Goal: Task Accomplishment & Management: Manage account settings

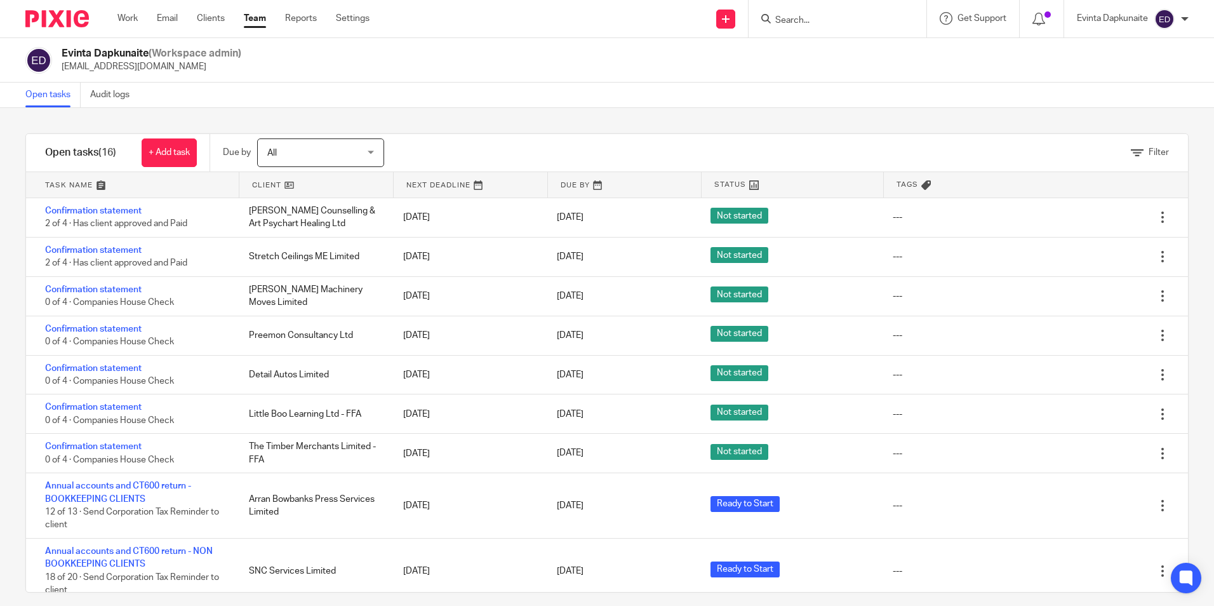
scroll to position [429, 0]
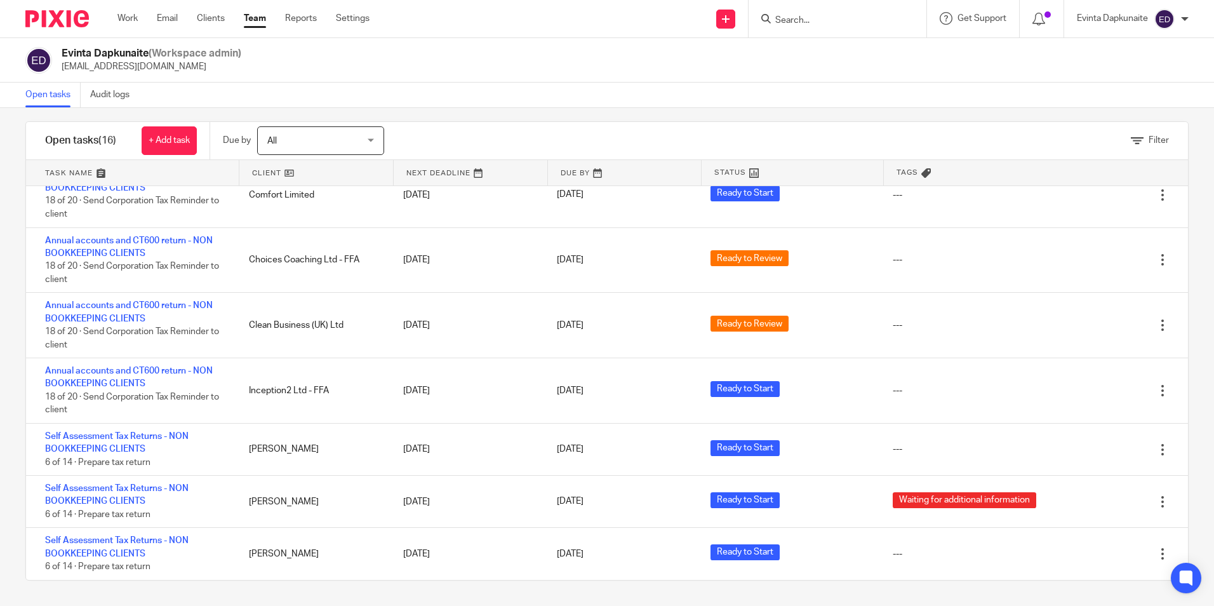
click at [829, 22] on input "Search" at bounding box center [831, 20] width 114 height 11
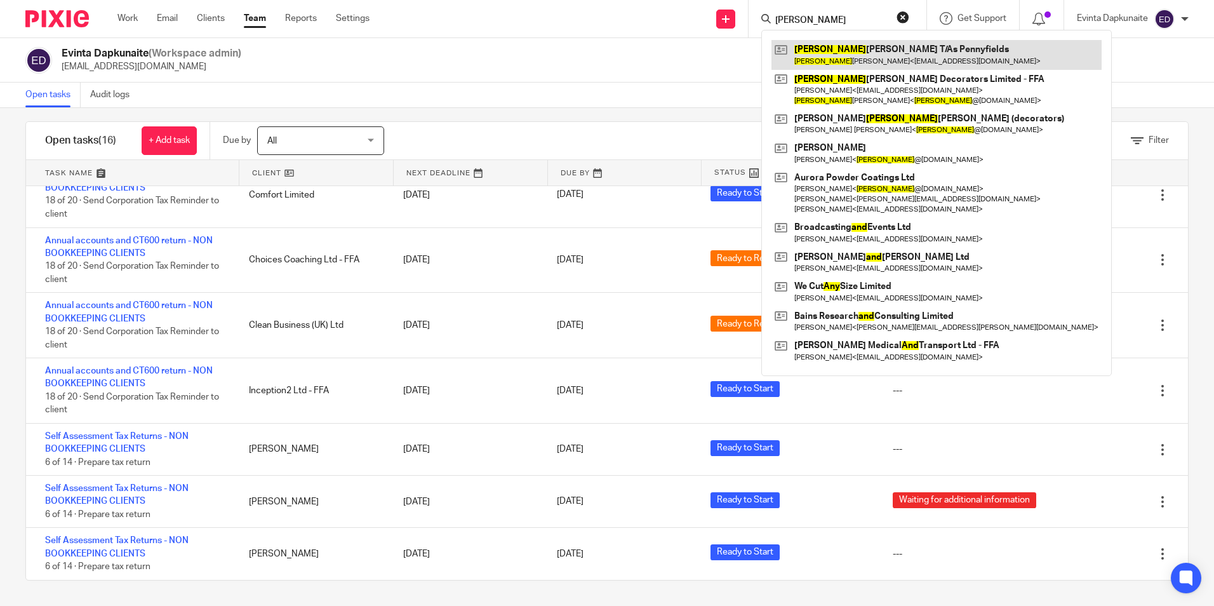
type input "andy"
click at [821, 44] on link at bounding box center [936, 54] width 330 height 29
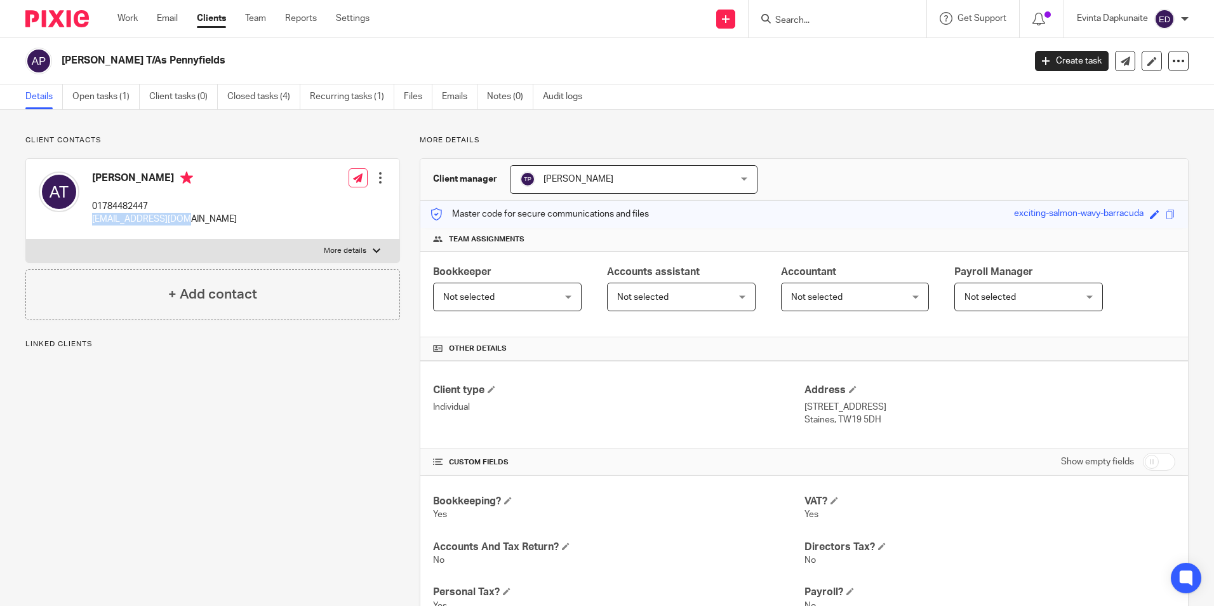
drag, startPoint x: 100, startPoint y: 220, endPoint x: 201, endPoint y: 220, distance: 101.0
click at [201, 220] on div "Andy Turner 01784482447 andyturner1@aol.com Edit contact Create client from con…" at bounding box center [212, 199] width 373 height 81
copy p "andyturner1@aol.com"
click at [201, 220] on div "Andy Turner 01784482447 andyturner1@aol.com Edit contact Create client from con…" at bounding box center [212, 199] width 373 height 81
click at [256, 22] on link "Team" at bounding box center [255, 18] width 21 height 13
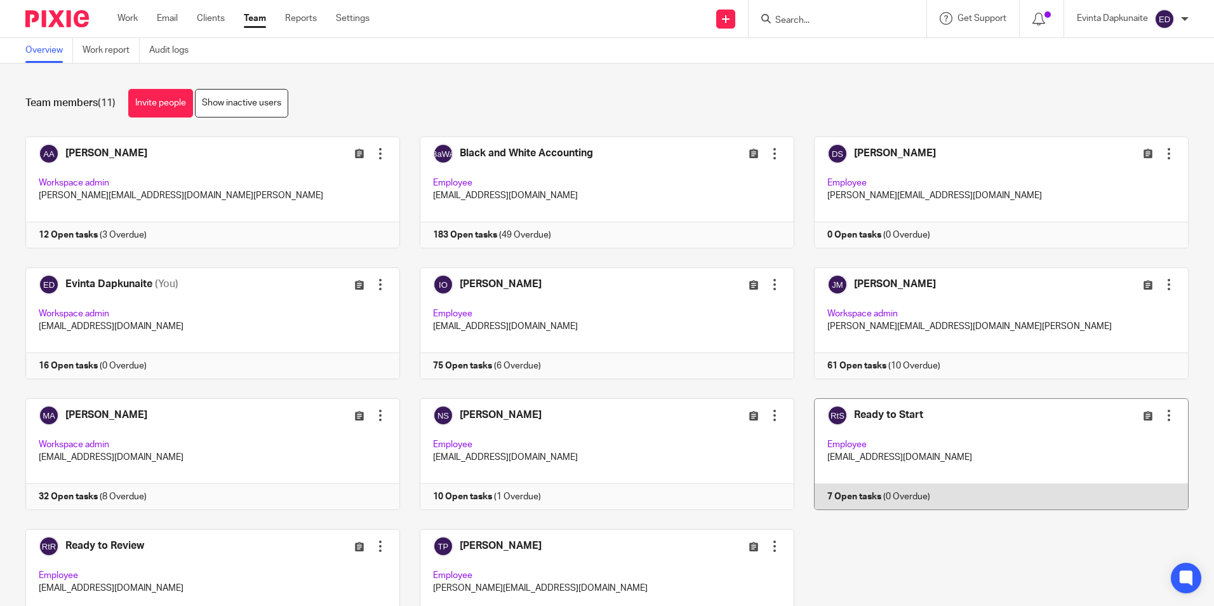
click at [888, 427] on link at bounding box center [991, 454] width 394 height 112
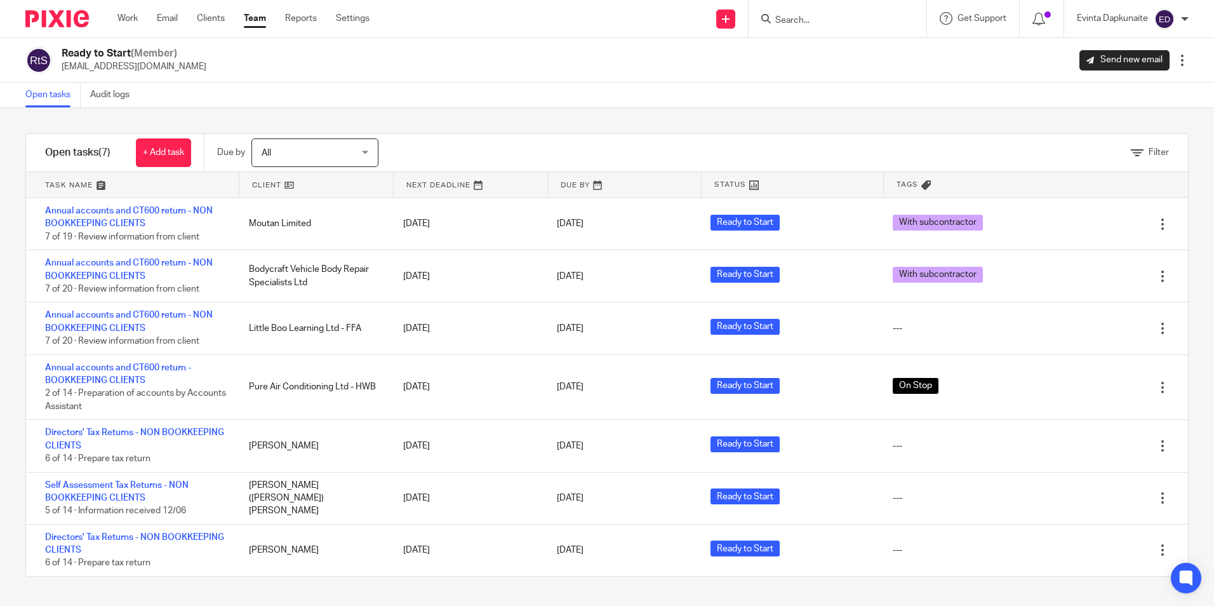
click at [809, 28] on div at bounding box center [838, 18] width 178 height 37
click at [806, 20] on input "Search" at bounding box center [831, 20] width 114 height 11
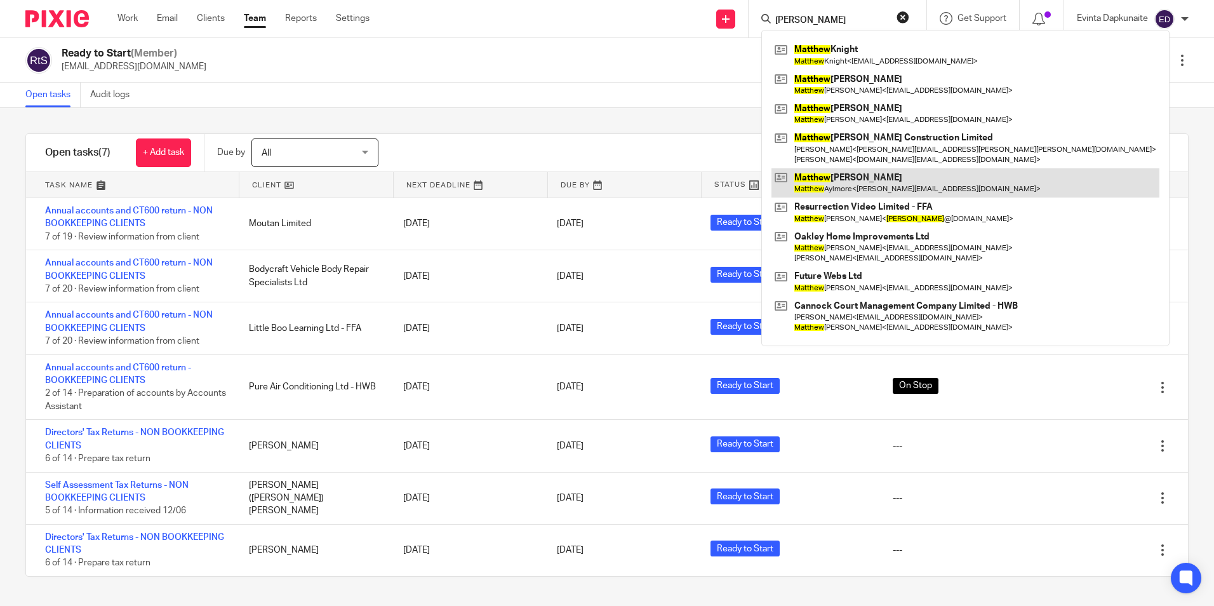
type input "matthew"
click at [866, 179] on link at bounding box center [965, 182] width 388 height 29
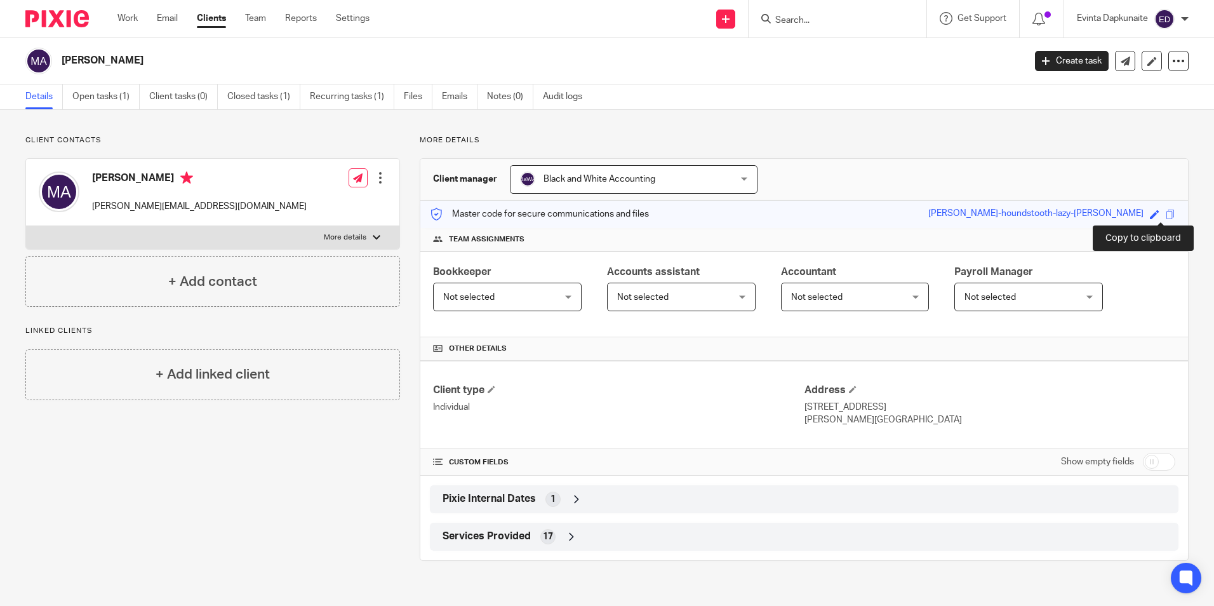
click at [1166, 211] on span at bounding box center [1171, 215] width 10 height 10
click at [104, 98] on link "Open tasks (1)" at bounding box center [105, 96] width 67 height 25
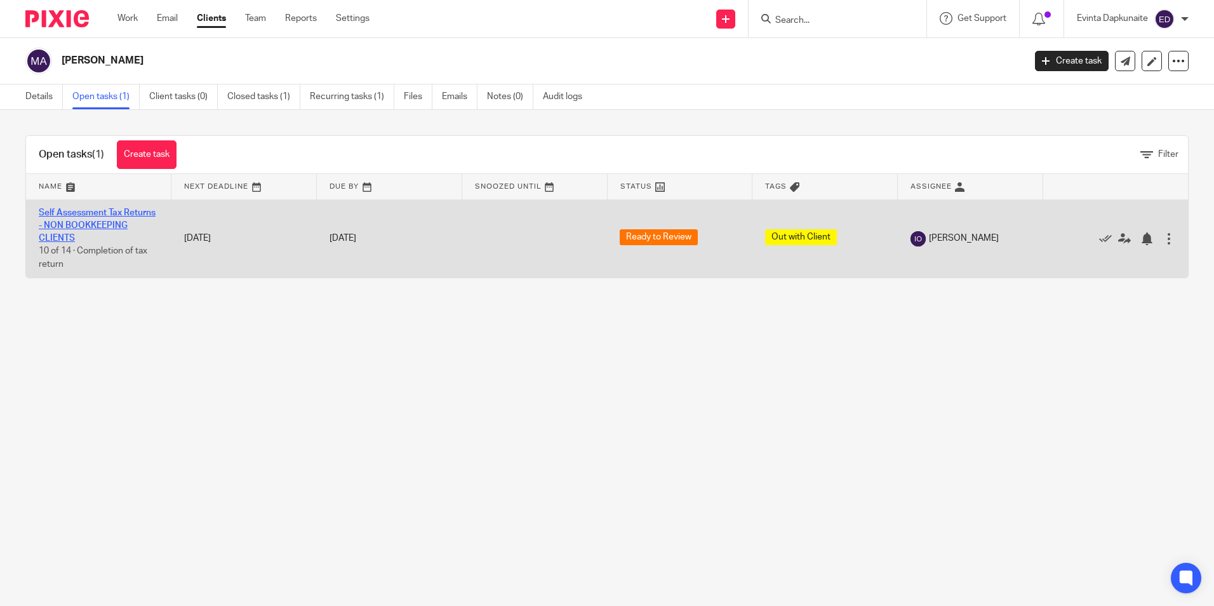
click at [84, 213] on link "Self Assessment Tax Returns - NON BOOKKEEPING CLIENTS" at bounding box center [97, 225] width 117 height 35
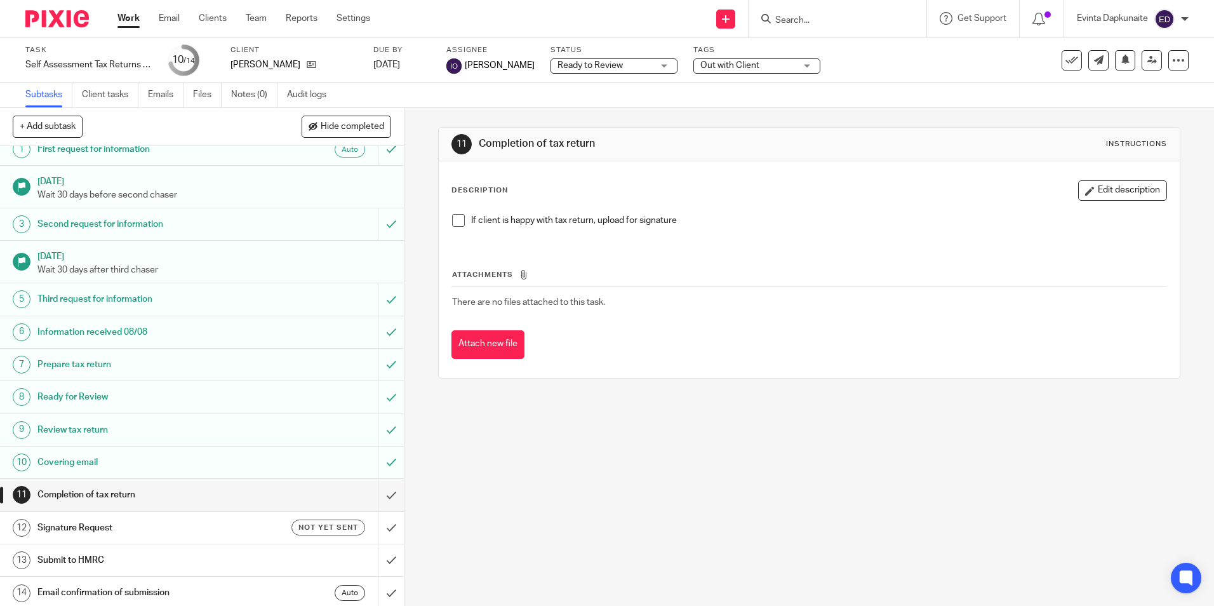
scroll to position [17, 0]
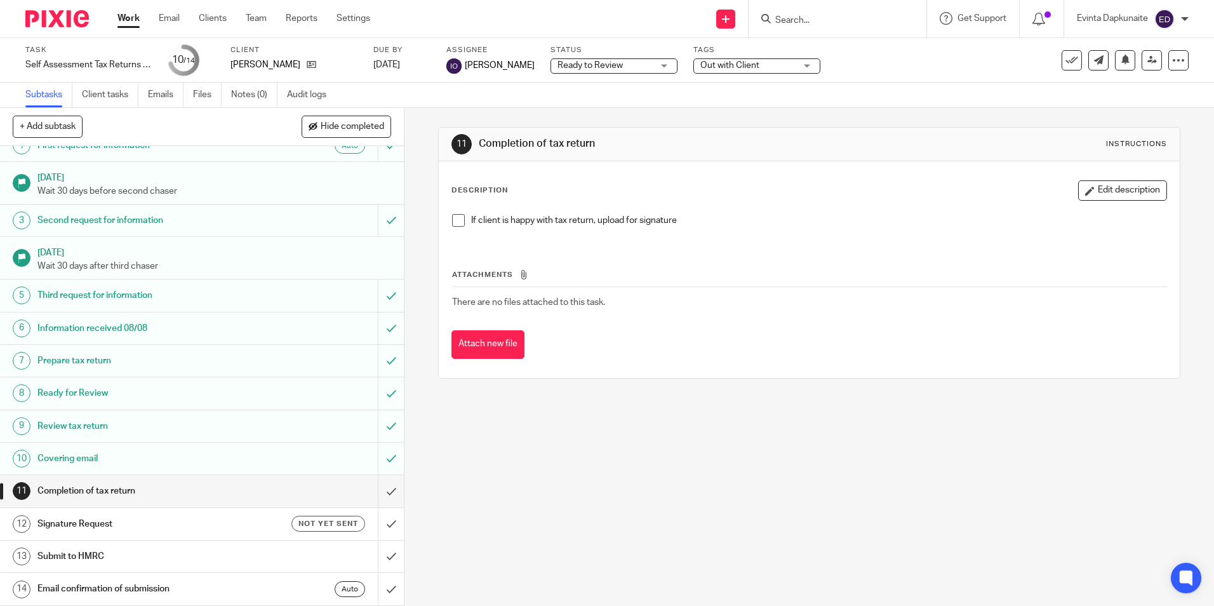
click at [455, 218] on span at bounding box center [458, 220] width 13 height 13
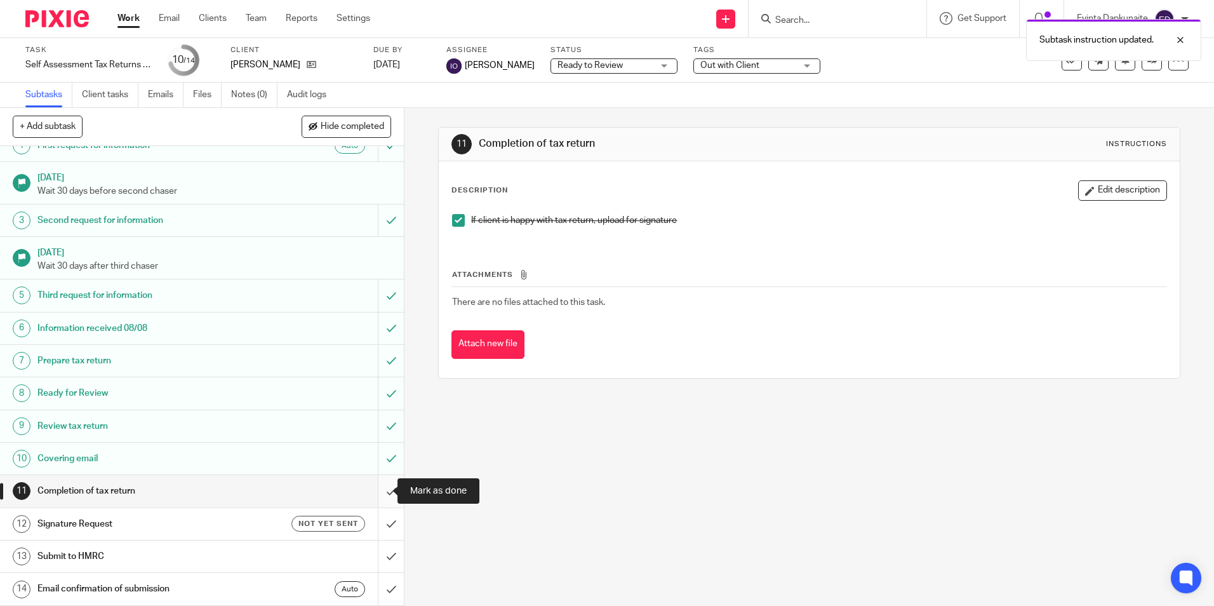
click at [385, 487] on input "submit" at bounding box center [202, 491] width 404 height 32
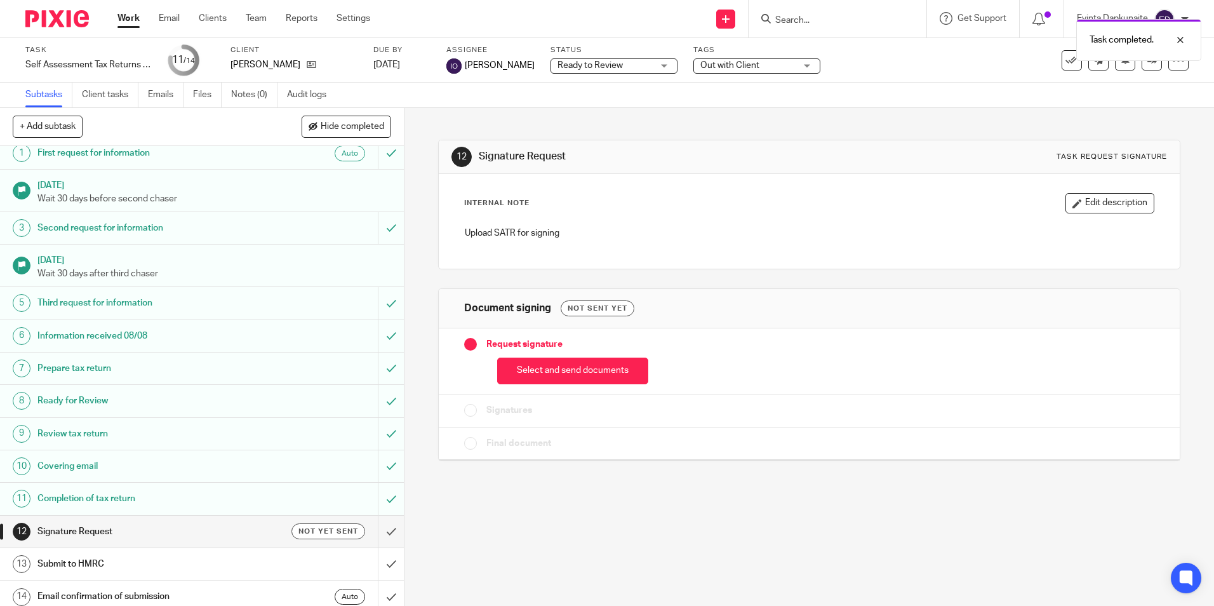
scroll to position [17, 0]
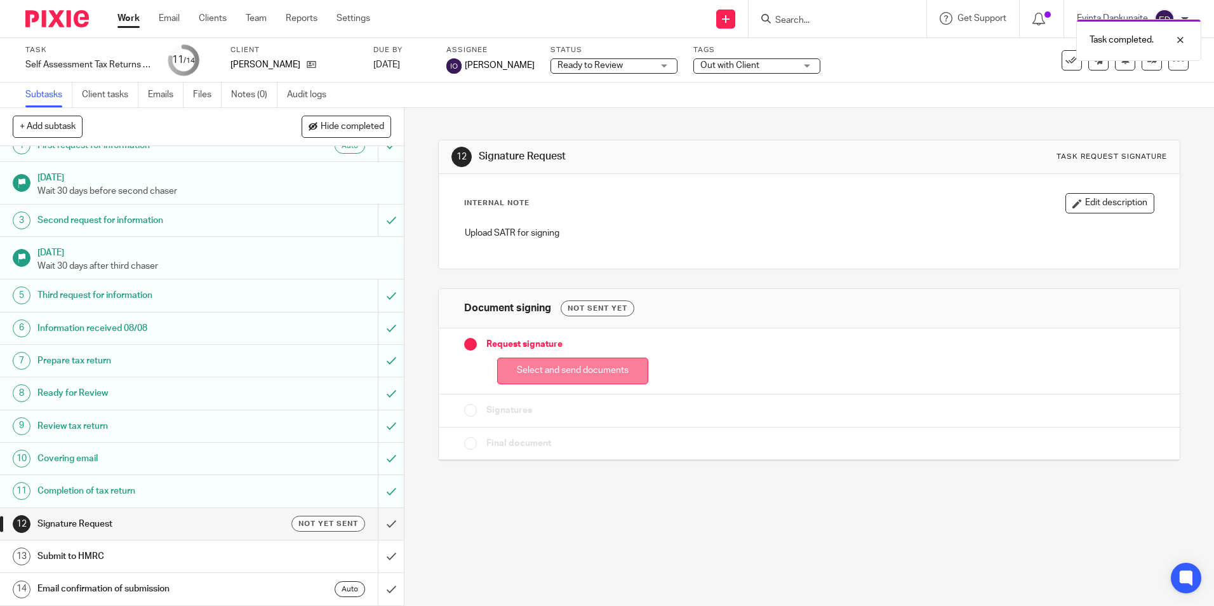
click at [526, 366] on button "Select and send documents" at bounding box center [572, 370] width 151 height 27
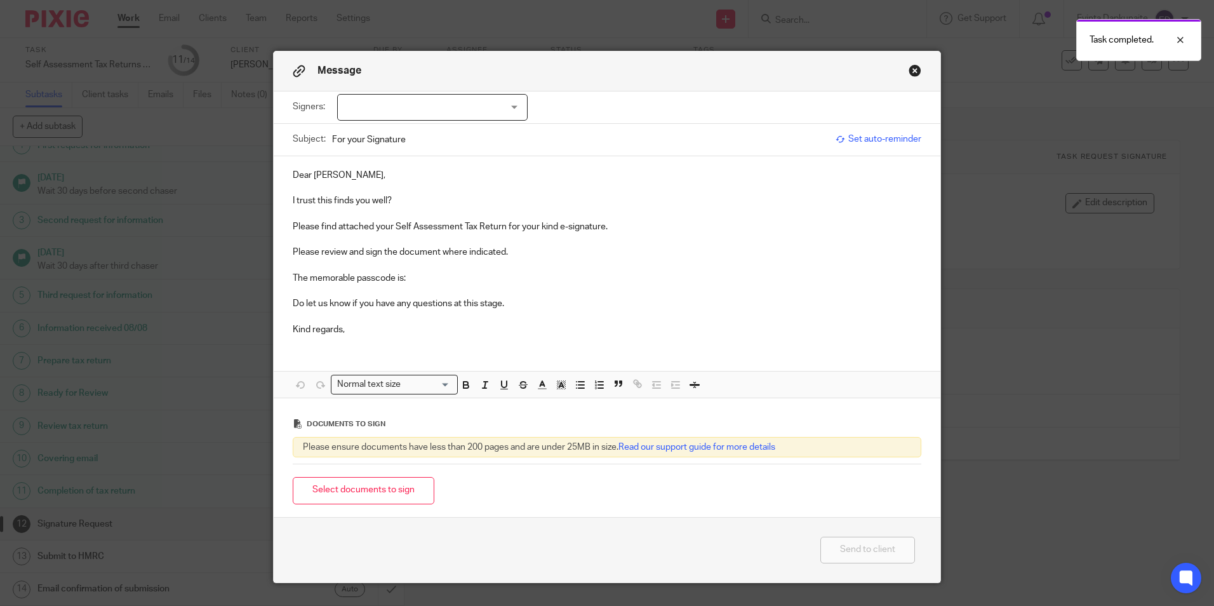
click at [490, 97] on div at bounding box center [432, 107] width 190 height 27
click at [457, 126] on li "Matthew Aylmore" at bounding box center [427, 134] width 189 height 26
checkbox input "true"
click at [415, 185] on p at bounding box center [607, 188] width 629 height 13
drag, startPoint x: 413, startPoint y: 199, endPoint x: 425, endPoint y: 201, distance: 13.0
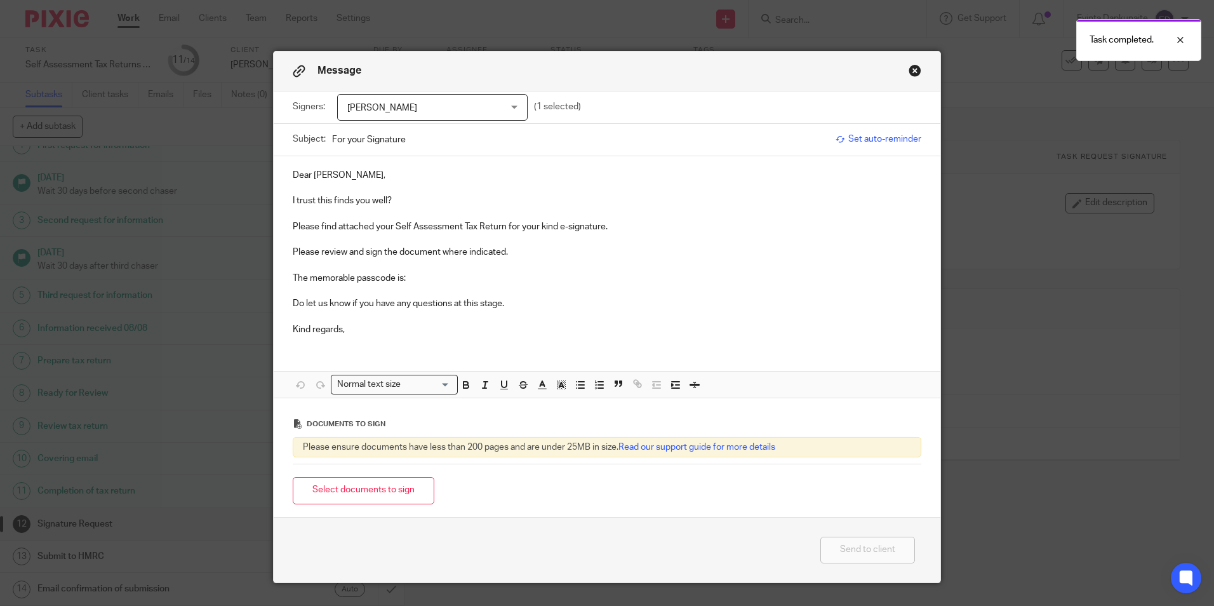
click at [413, 199] on p "I trust this finds you well?" at bounding box center [607, 200] width 629 height 13
click at [465, 276] on p "The memorable passcode is:" at bounding box center [607, 278] width 629 height 13
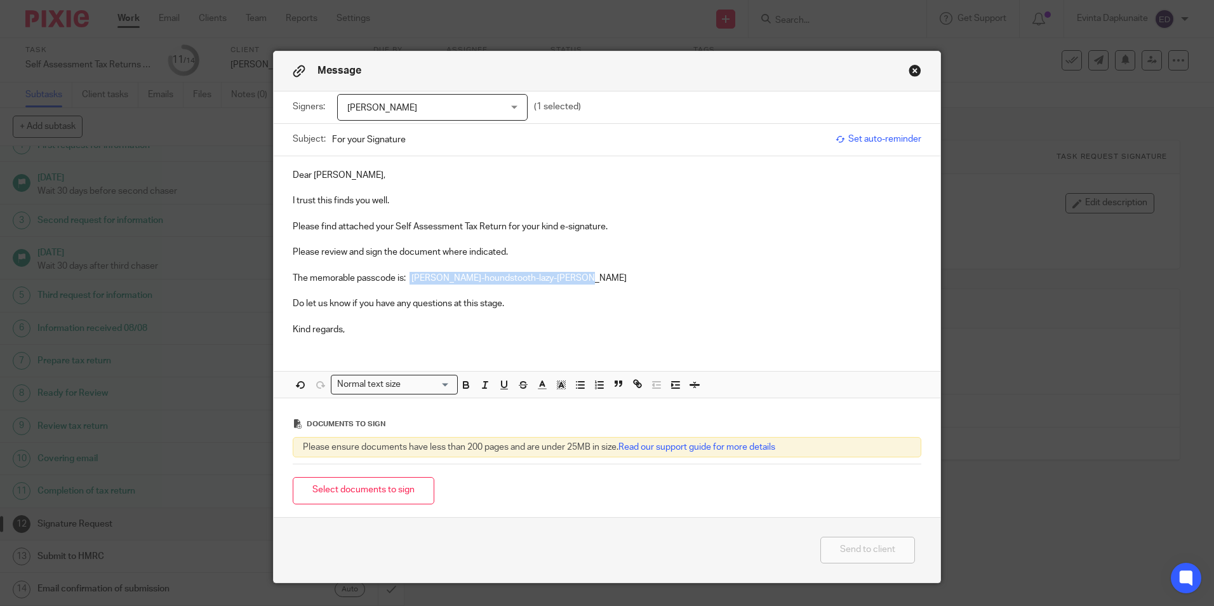
drag, startPoint x: 406, startPoint y: 277, endPoint x: 609, endPoint y: 274, distance: 202.6
click at [609, 274] on p "The memorable passcode is: letterman-white-houndstooth-lazy-susan" at bounding box center [607, 278] width 629 height 13
click at [460, 382] on icon "button" at bounding box center [465, 384] width 11 height 11
click at [559, 386] on line "button" at bounding box center [560, 386] width 3 height 0
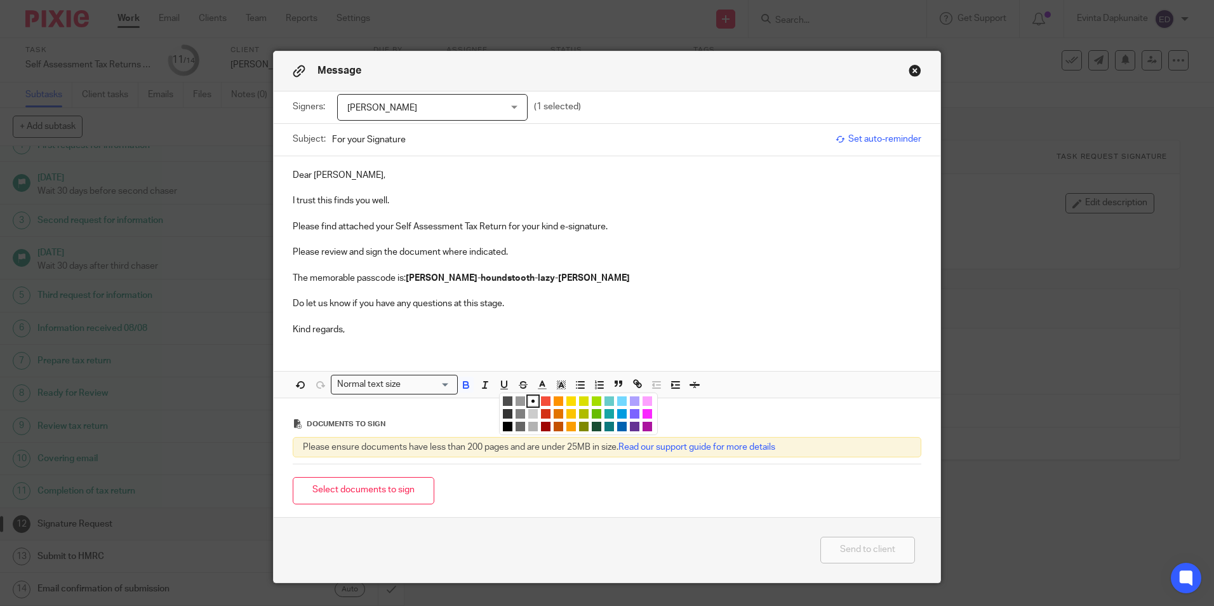
click at [569, 401] on li "color:#FCDC00" at bounding box center [571, 401] width 10 height 10
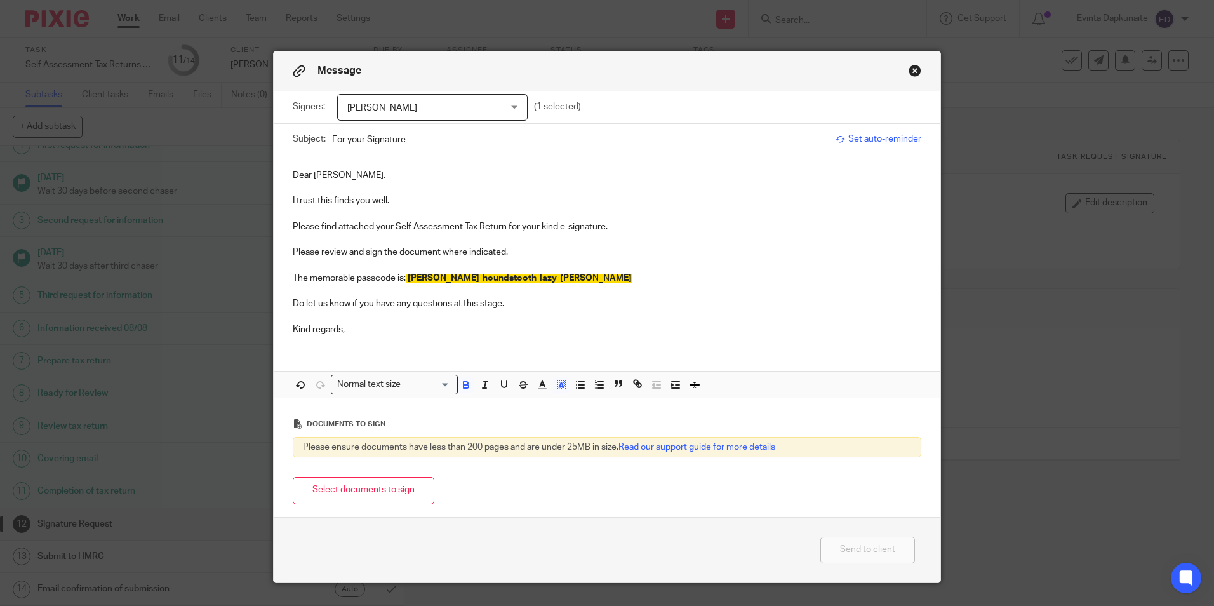
click at [575, 272] on p "The memorable passcode is: letterman-white-houndstooth-lazy-susan" at bounding box center [607, 278] width 629 height 13
click at [554, 310] on p at bounding box center [607, 316] width 629 height 13
click at [491, 326] on p "Kind regards," at bounding box center [607, 329] width 629 height 13
click at [340, 490] on button "Select documents to sign" at bounding box center [364, 490] width 142 height 27
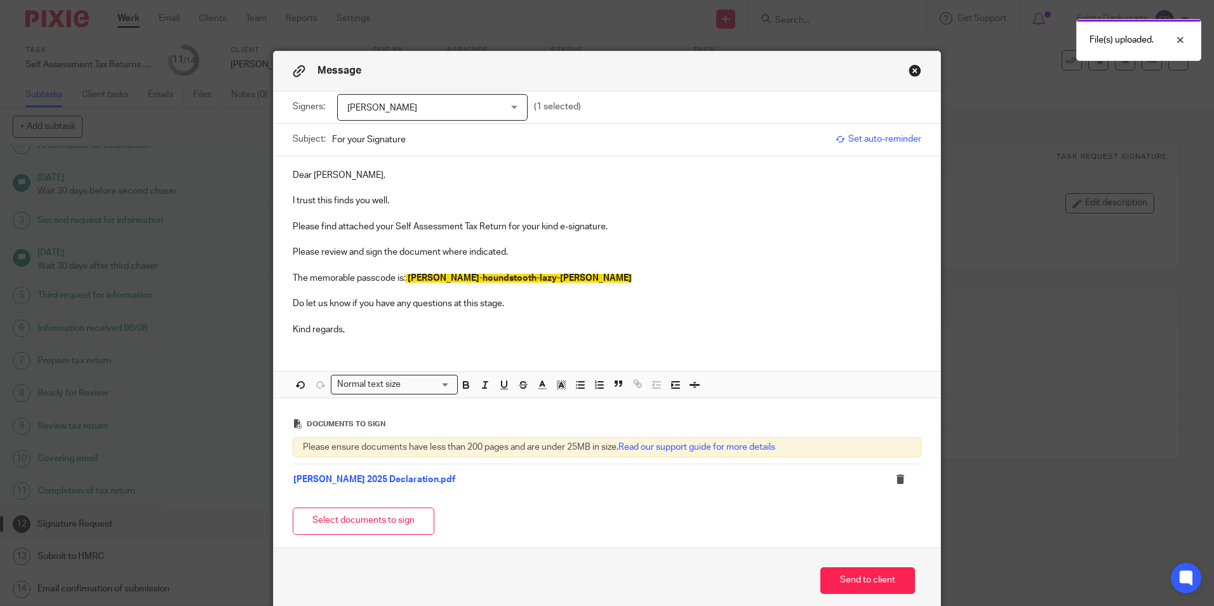
click at [383, 513] on button "Select documents to sign" at bounding box center [364, 520] width 142 height 27
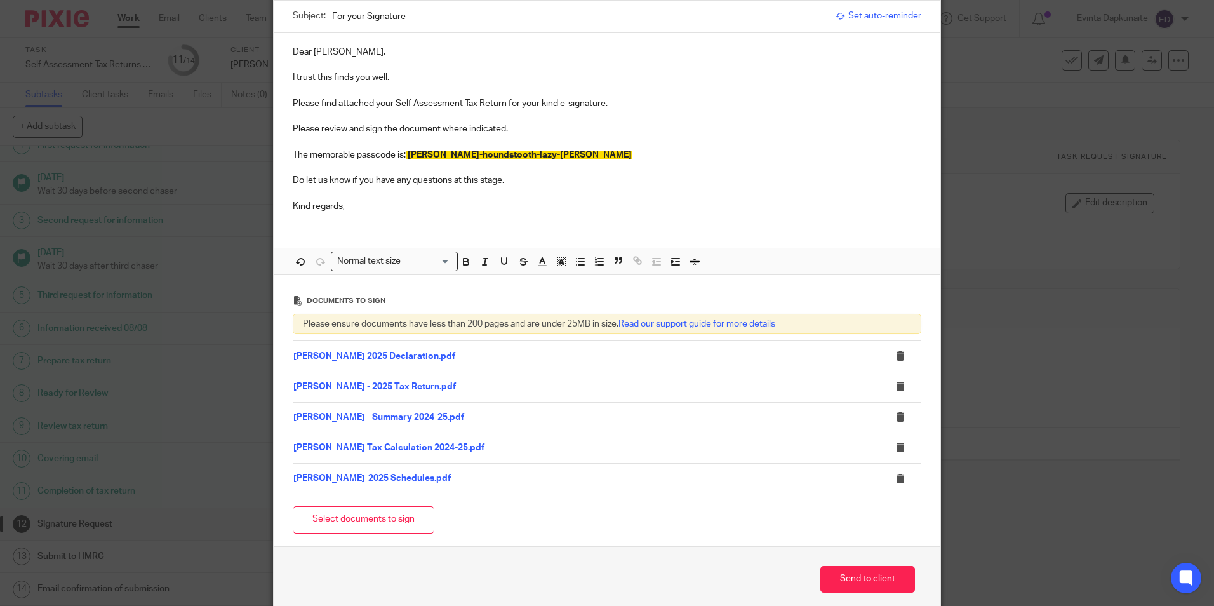
scroll to position [180, 0]
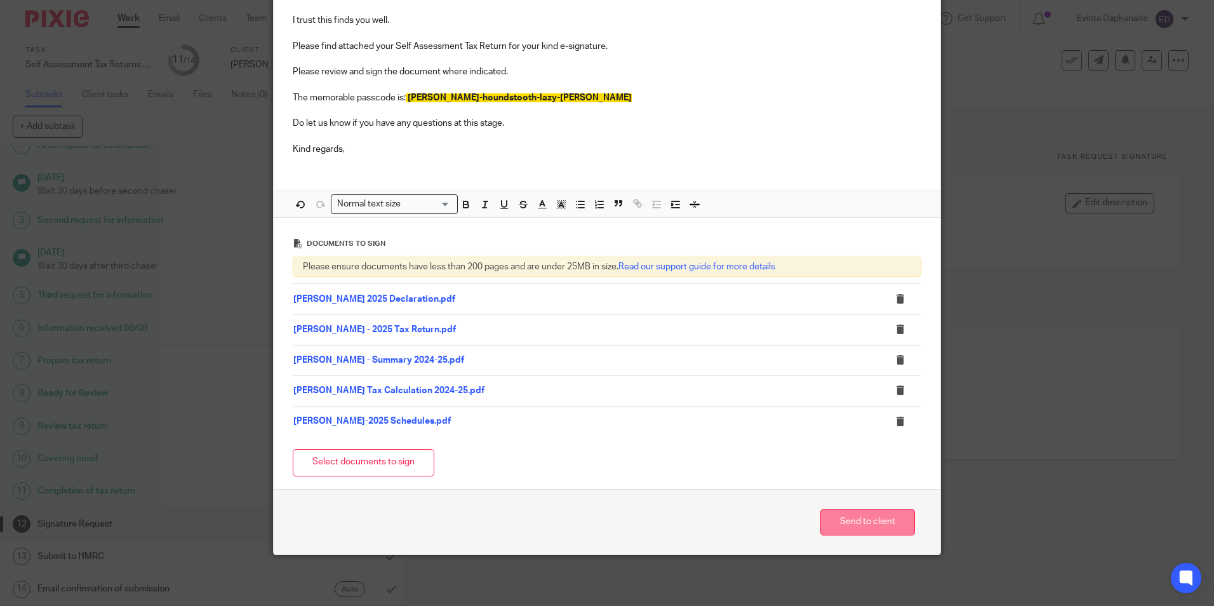
click at [848, 521] on button "Send to client" at bounding box center [867, 522] width 95 height 27
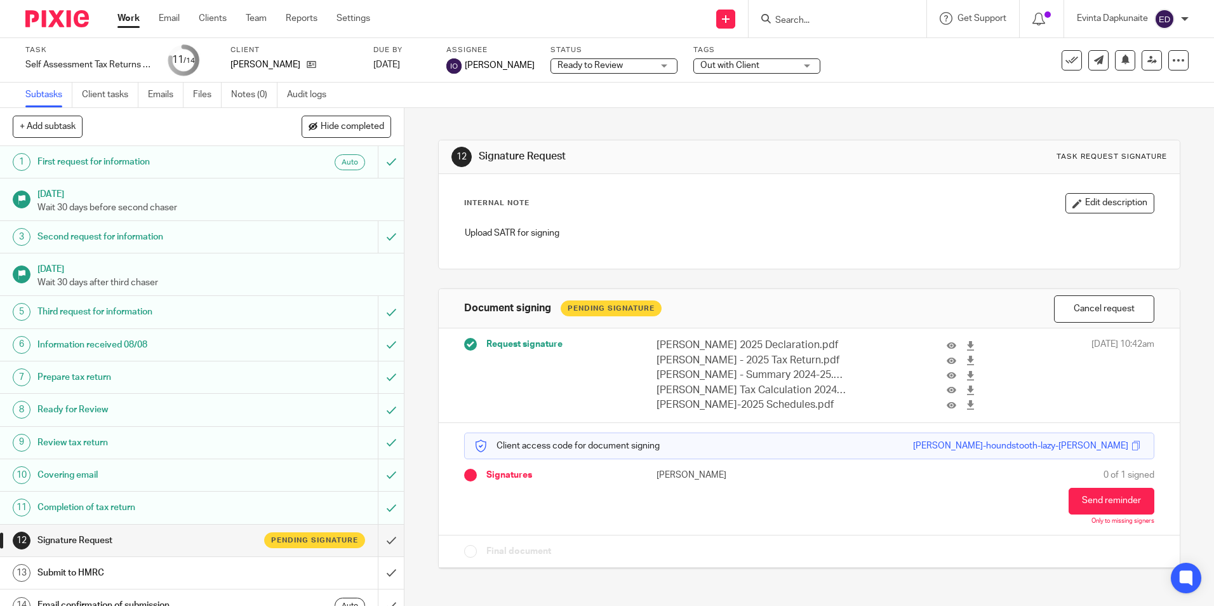
click at [723, 63] on span "Out with Client" at bounding box center [729, 65] width 59 height 9
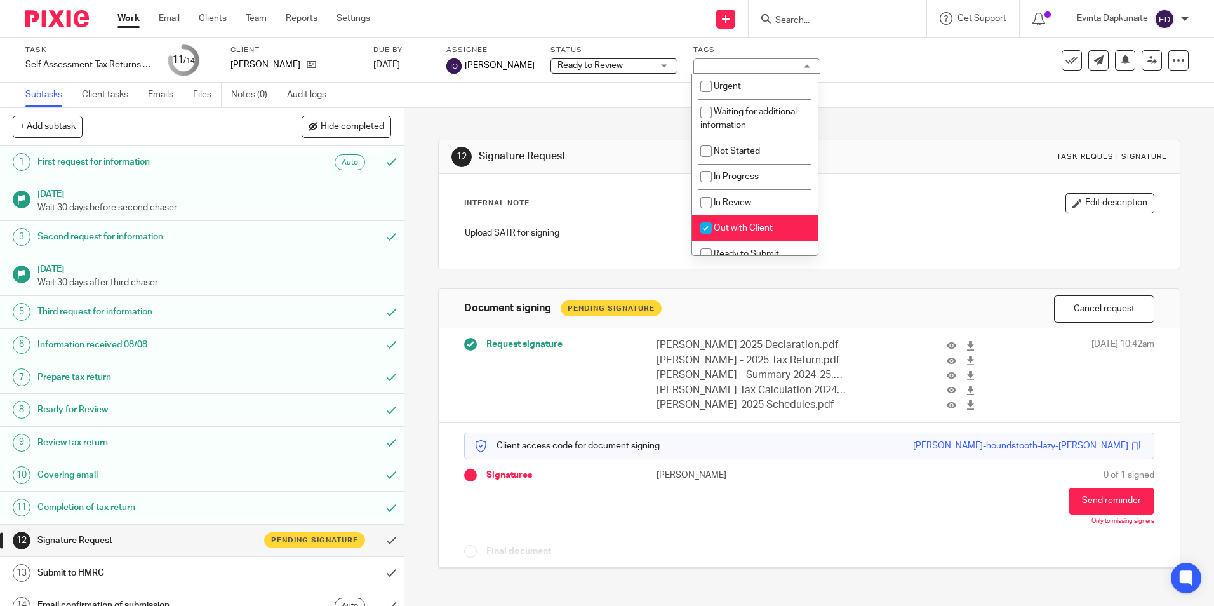
click at [714, 231] on input "checkbox" at bounding box center [706, 228] width 24 height 24
checkbox input "false"
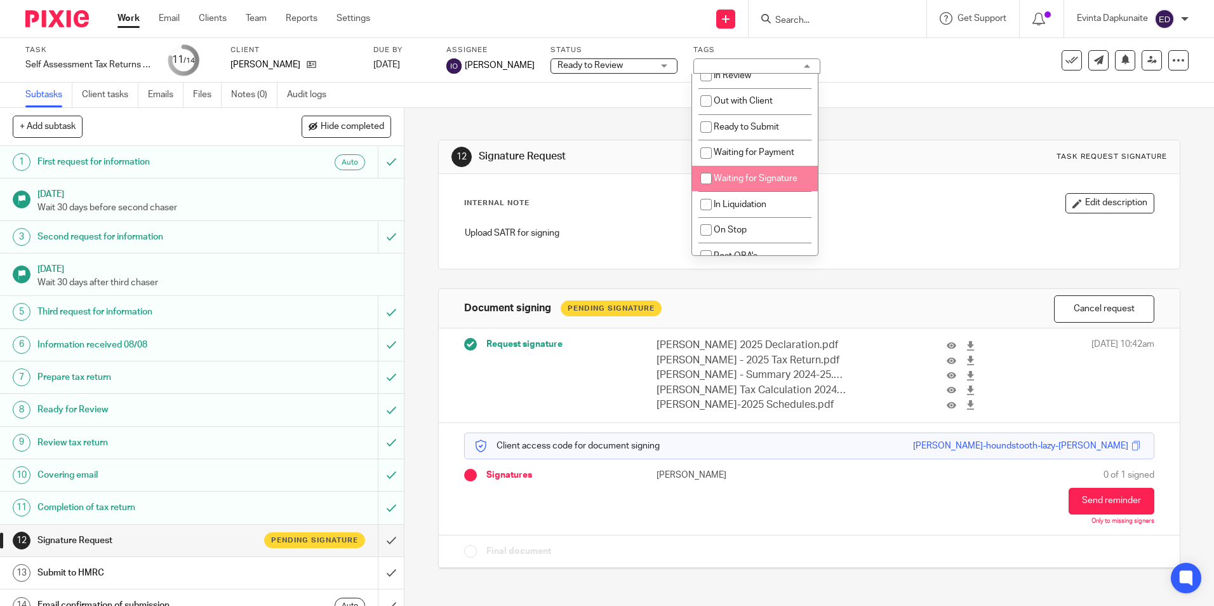
click at [742, 177] on span "Waiting for Signature" at bounding box center [756, 178] width 84 height 9
checkbox input "true"
drag, startPoint x: 657, startPoint y: 173, endPoint x: 647, endPoint y: 156, distance: 19.1
click at [656, 173] on div "12 Signature Request Task request signature" at bounding box center [809, 157] width 740 height 34
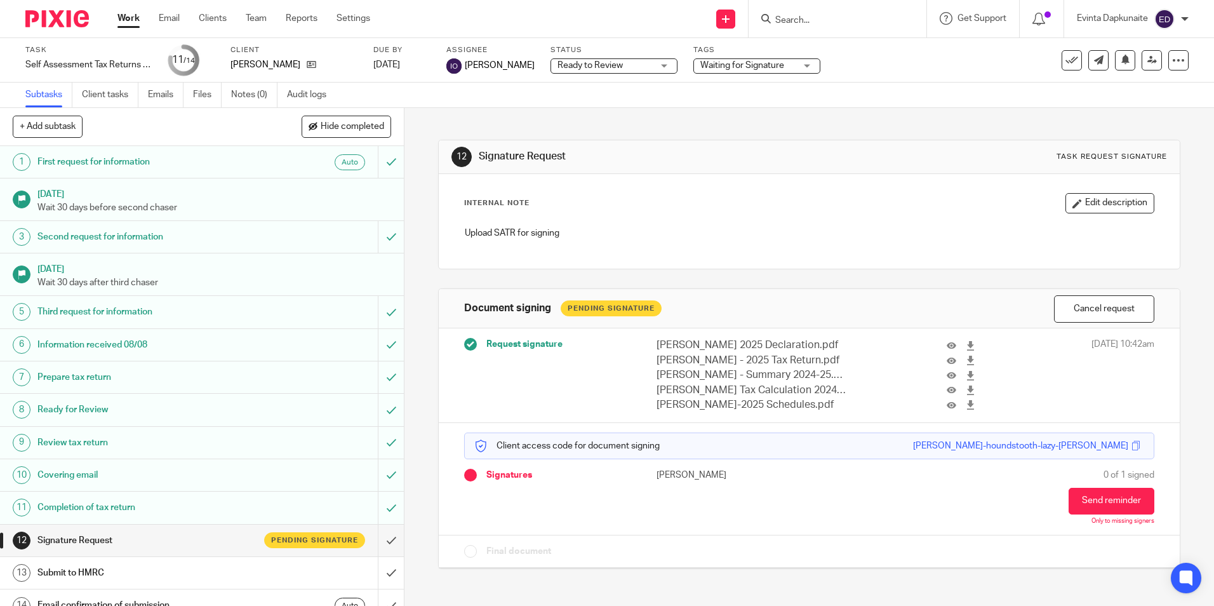
click at [616, 67] on span "Ready to Review" at bounding box center [590, 65] width 65 height 9
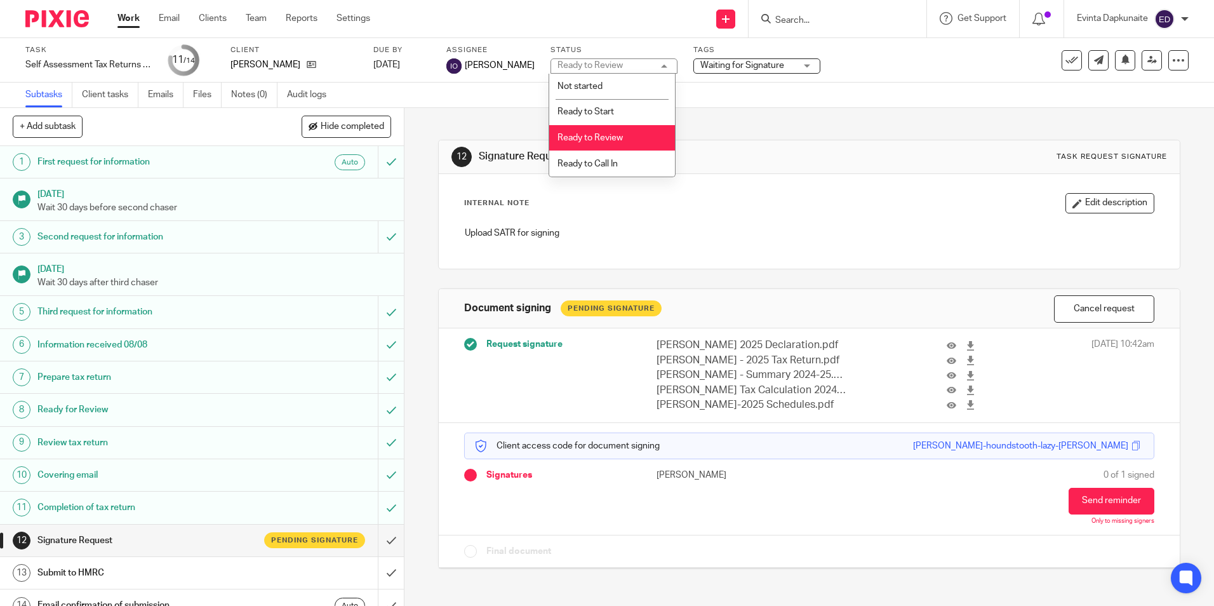
click at [754, 153] on h1 "Signature Request" at bounding box center [657, 156] width 357 height 13
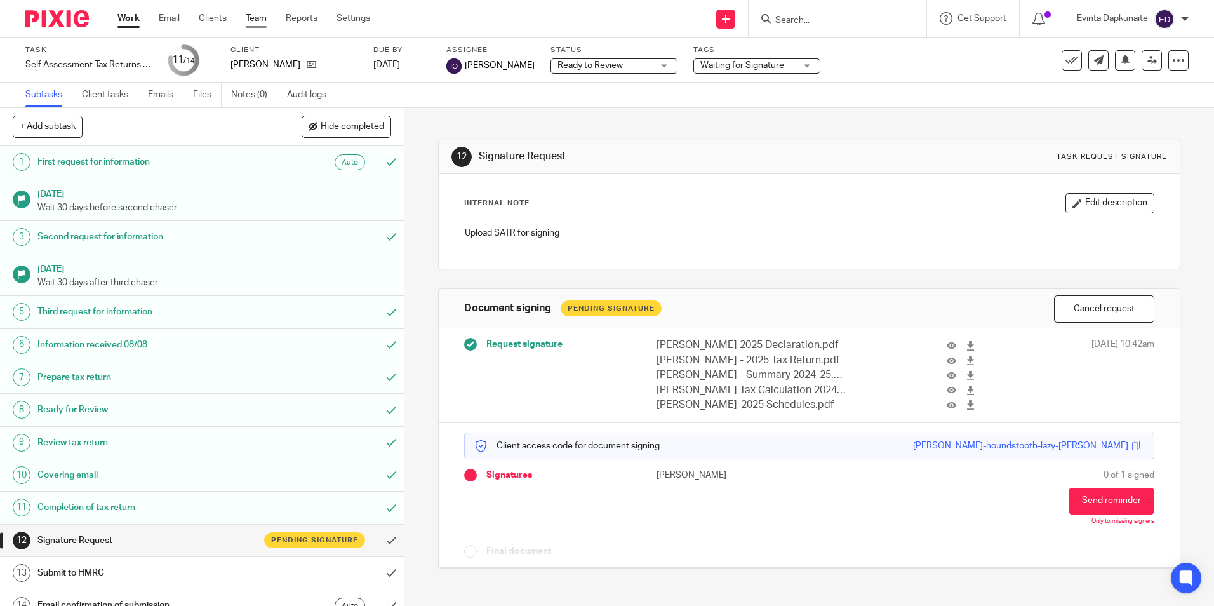
click at [250, 13] on link "Team" at bounding box center [256, 18] width 21 height 13
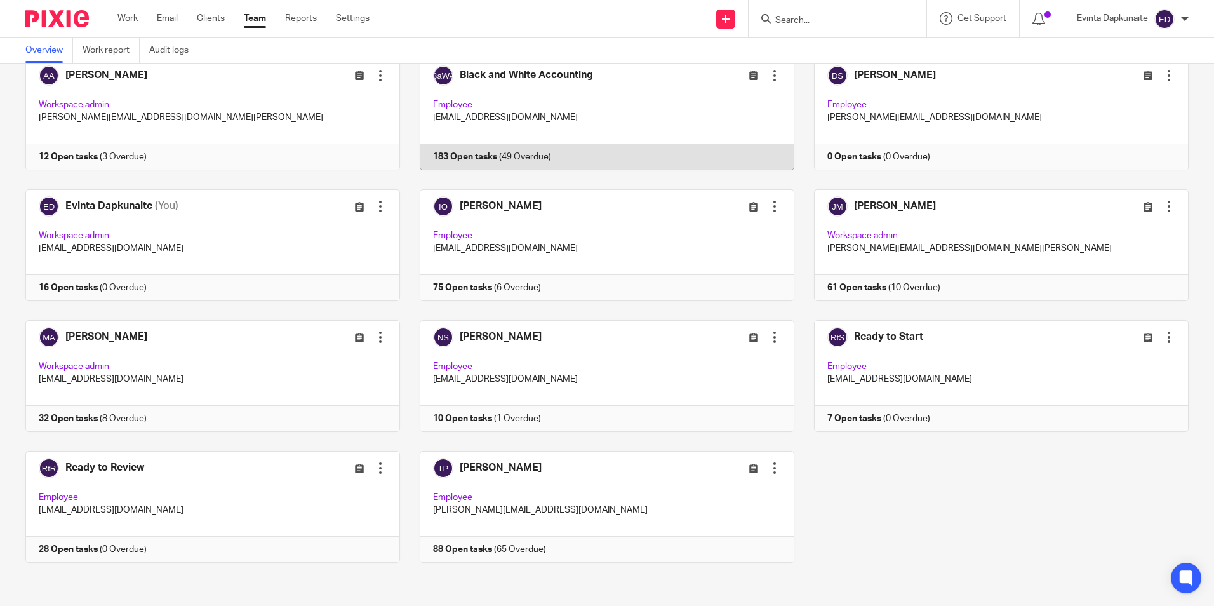
scroll to position [79, 0]
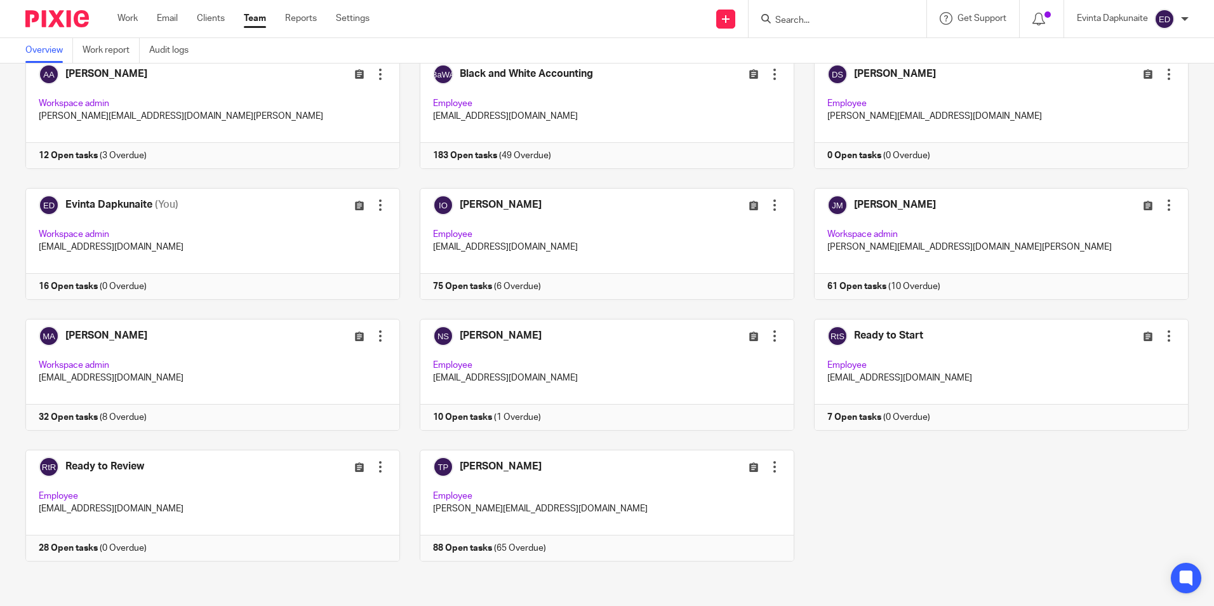
click at [794, 18] on input "Search" at bounding box center [831, 20] width 114 height 11
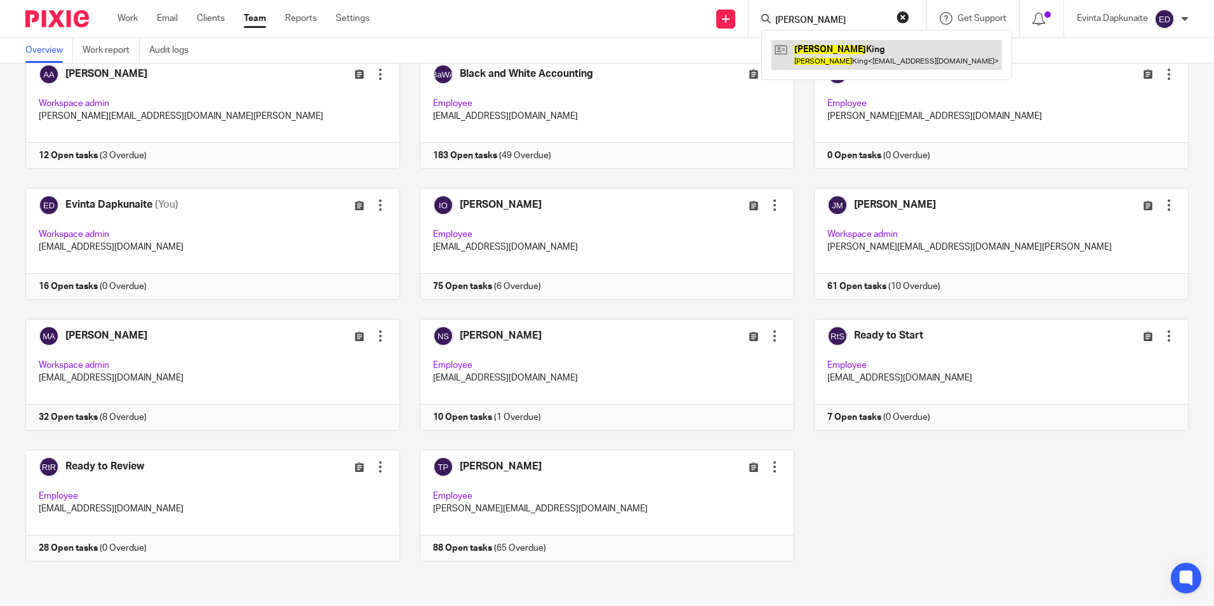
type input "vivian"
click at [802, 50] on link at bounding box center [886, 54] width 230 height 29
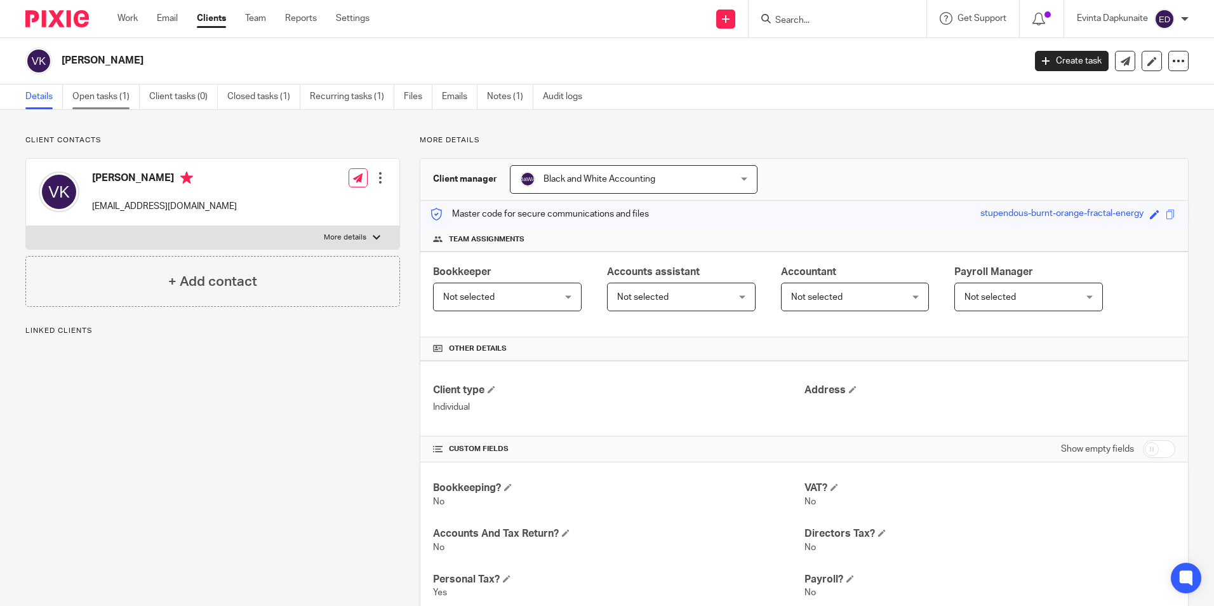
click at [117, 102] on link "Open tasks (1)" at bounding box center [105, 96] width 67 height 25
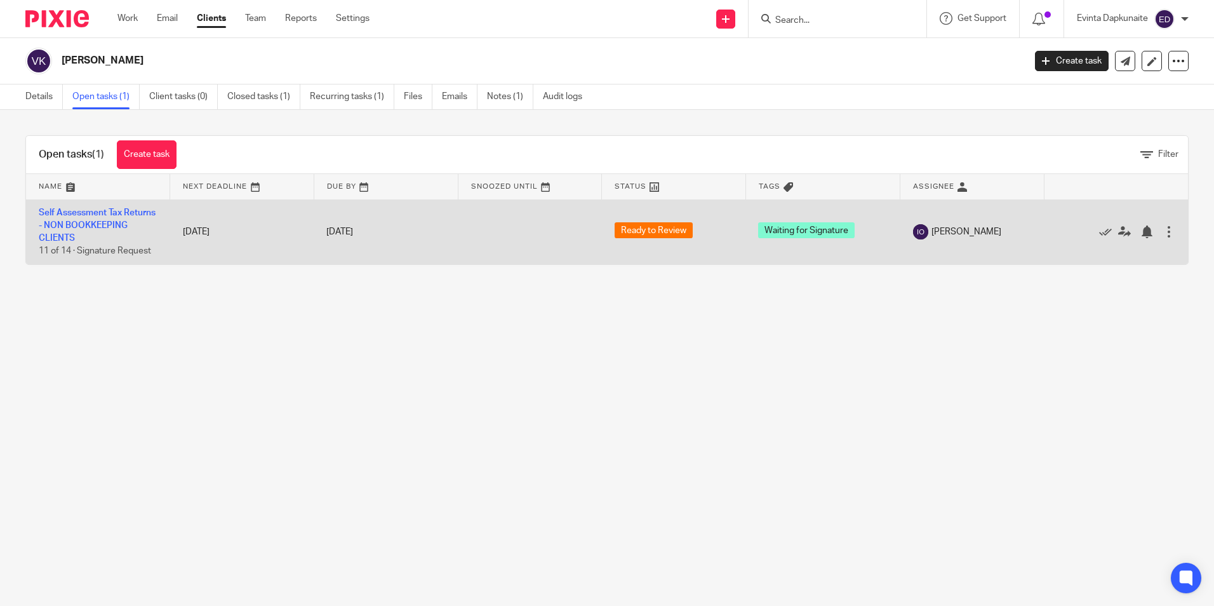
drag, startPoint x: 938, startPoint y: 225, endPoint x: 973, endPoint y: 232, distance: 34.9
click at [973, 225] on div "[PERSON_NAME]" at bounding box center [972, 231] width 119 height 15
drag, startPoint x: 198, startPoint y: 241, endPoint x: 882, endPoint y: 228, distance: 684.0
click at [881, 227] on tr "Self Assessment Tax Returns - NON BOOKKEEPING CLIENTS 11 of 14 · Signature Requ…" at bounding box center [607, 231] width 1162 height 65
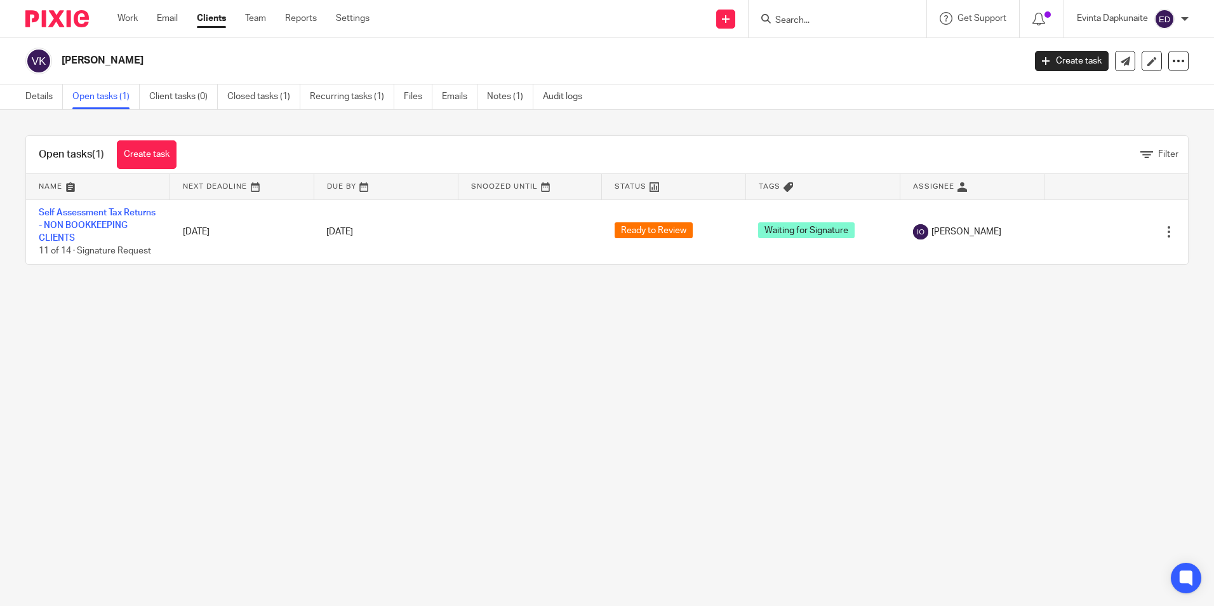
click at [879, 340] on main "Vivian King Create task Update from Companies House Export data Merge Archive c…" at bounding box center [607, 303] width 1214 height 606
click at [250, 20] on link "Team" at bounding box center [255, 18] width 21 height 13
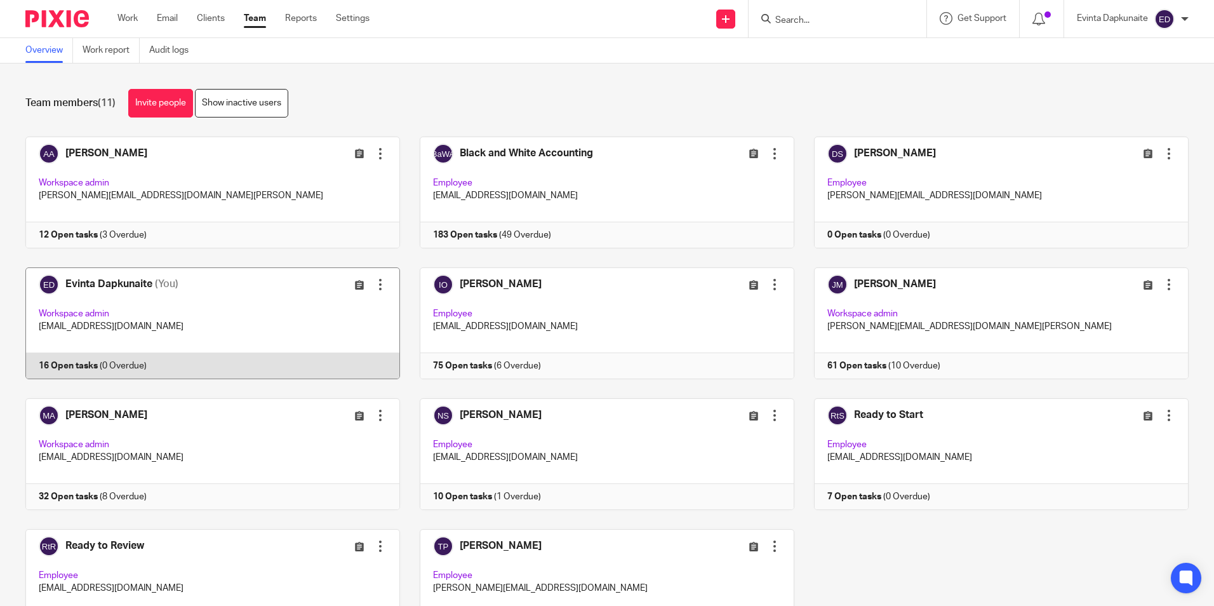
click at [142, 275] on link at bounding box center [203, 323] width 394 height 112
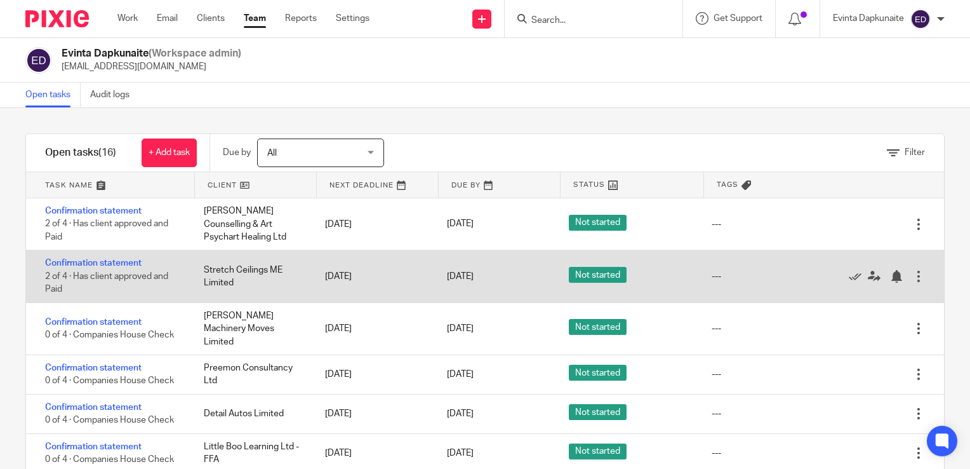
drag, startPoint x: 467, startPoint y: 248, endPoint x: 542, endPoint y: 284, distance: 82.4
click at [488, 265] on div "Open tasks (16) + Add task Due by All All [DATE] [DATE] This week Next week Thi…" at bounding box center [484, 318] width 919 height 370
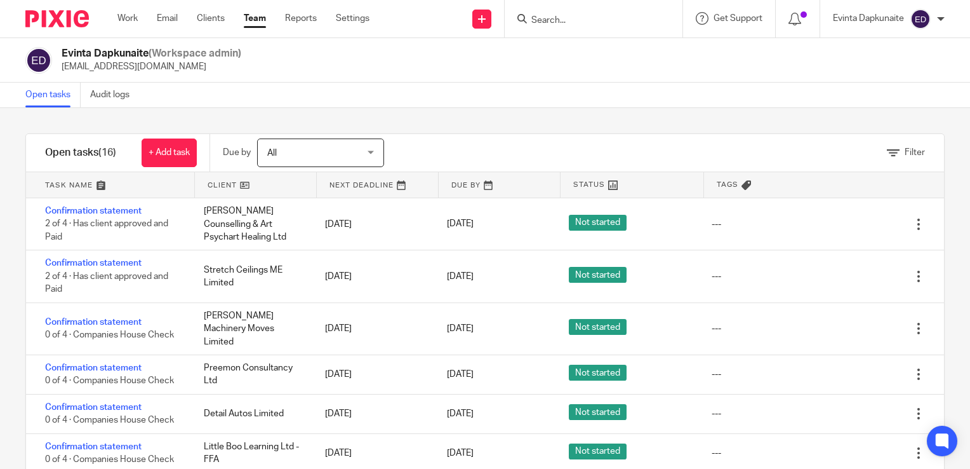
drag, startPoint x: 0, startPoint y: 55, endPoint x: 29, endPoint y: 53, distance: 29.3
click at [0, 56] on html "Work Email Clients Team Reports Settings Work Email Clients Team Reports Settin…" at bounding box center [485, 234] width 970 height 469
